Goal: Find specific page/section: Find specific page/section

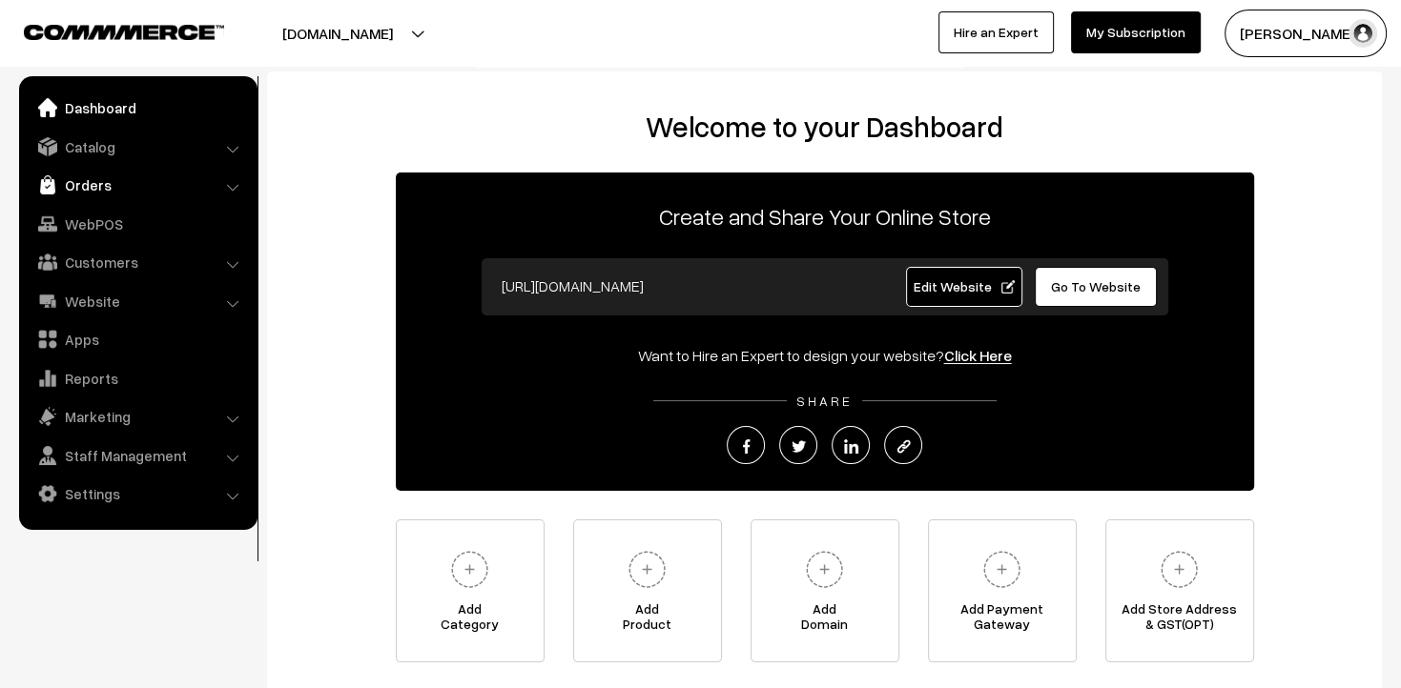
click at [71, 194] on link "Orders" at bounding box center [137, 185] width 227 height 34
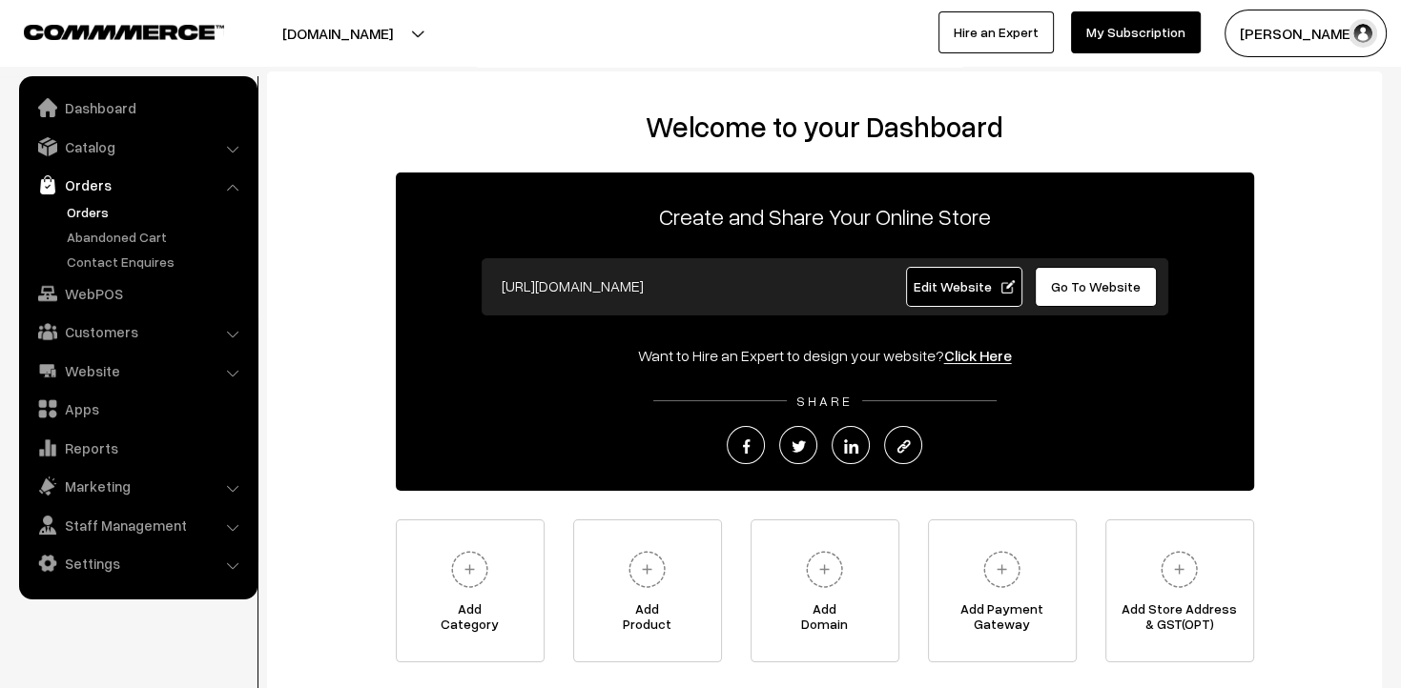
click at [91, 207] on link "Orders" at bounding box center [156, 212] width 189 height 20
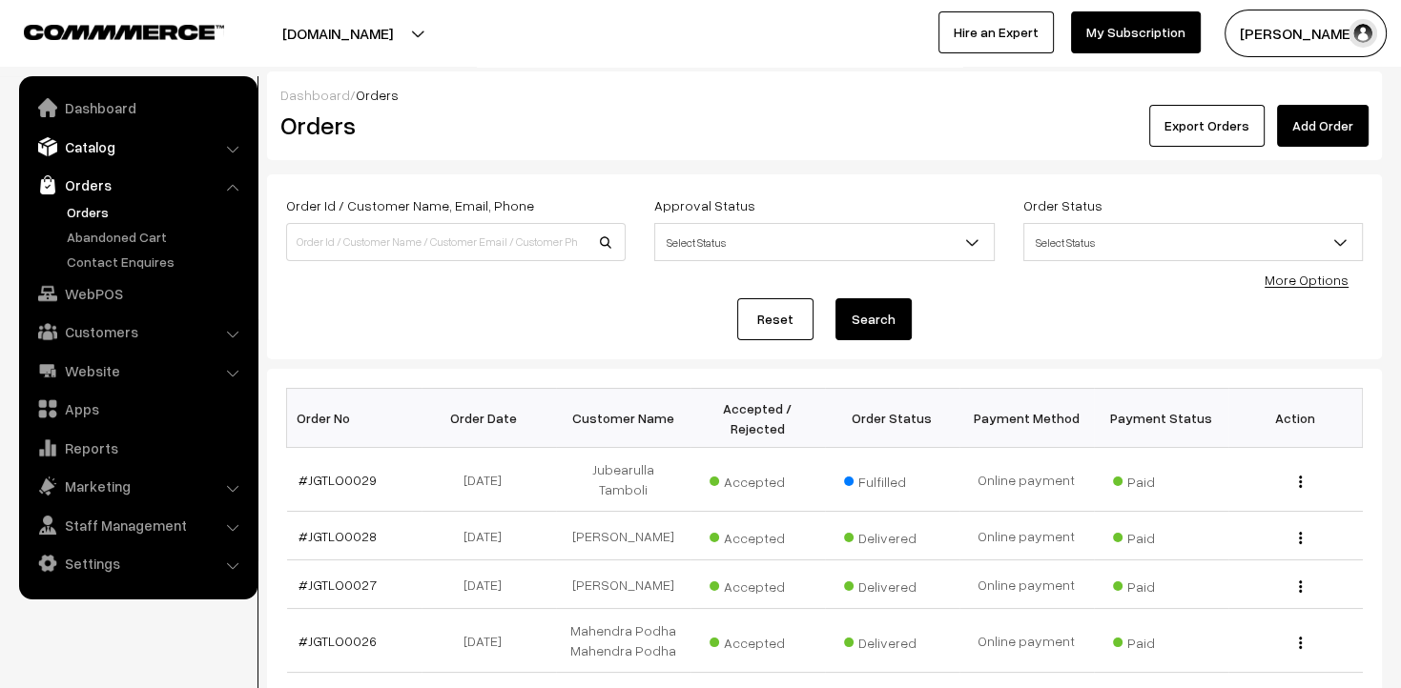
click at [114, 157] on link "Catalog" at bounding box center [137, 147] width 227 height 34
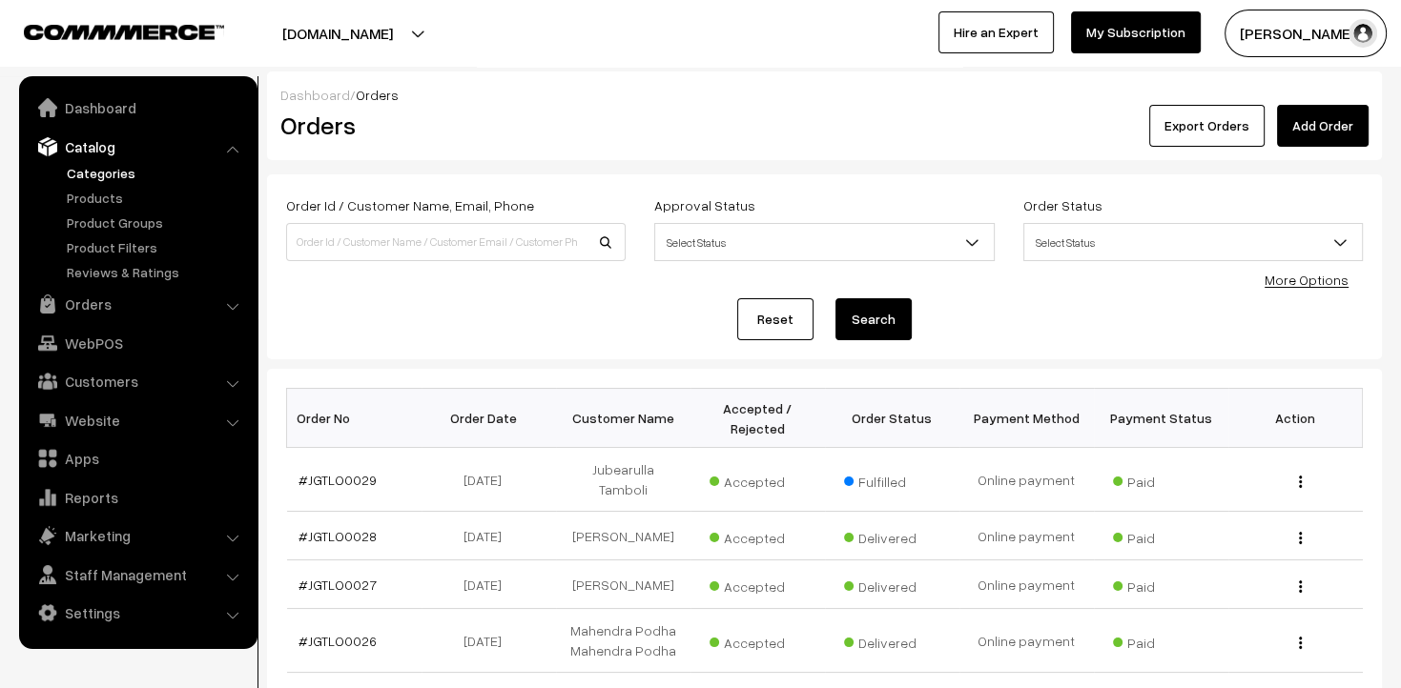
click at [120, 175] on link "Categories" at bounding box center [156, 173] width 189 height 20
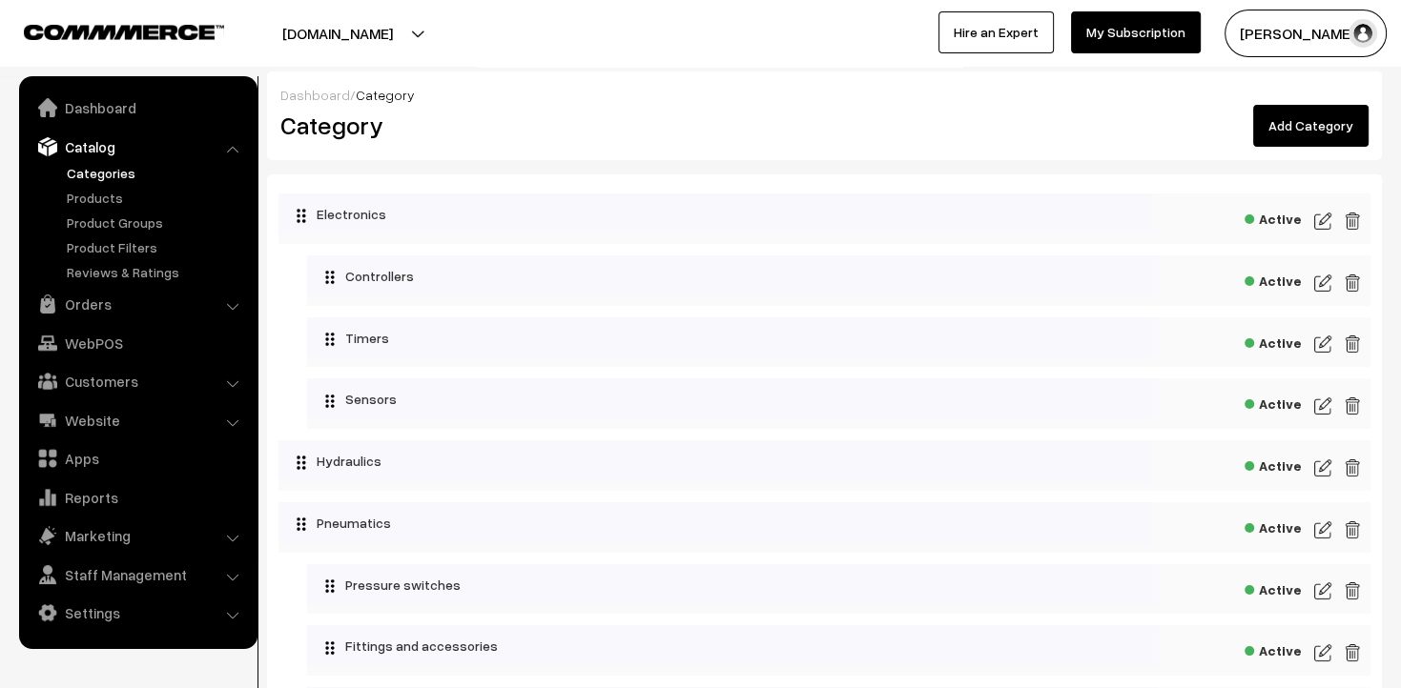
click at [109, 198] on link "Products" at bounding box center [156, 198] width 189 height 20
